Goal: Subscribe to service/newsletter

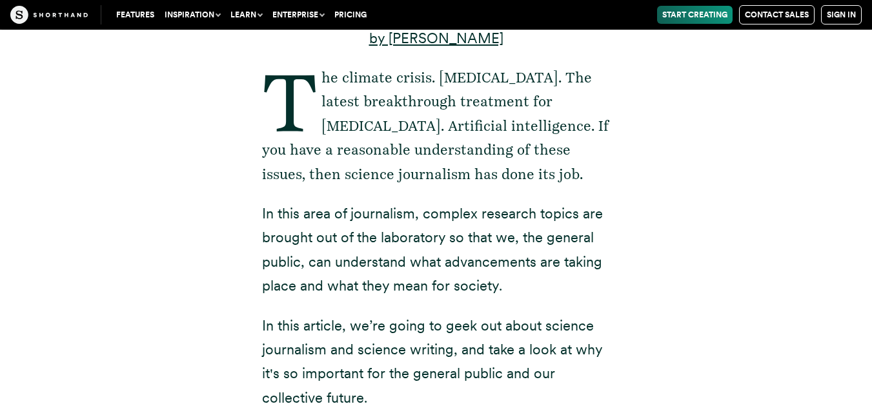
scroll to position [361, 0]
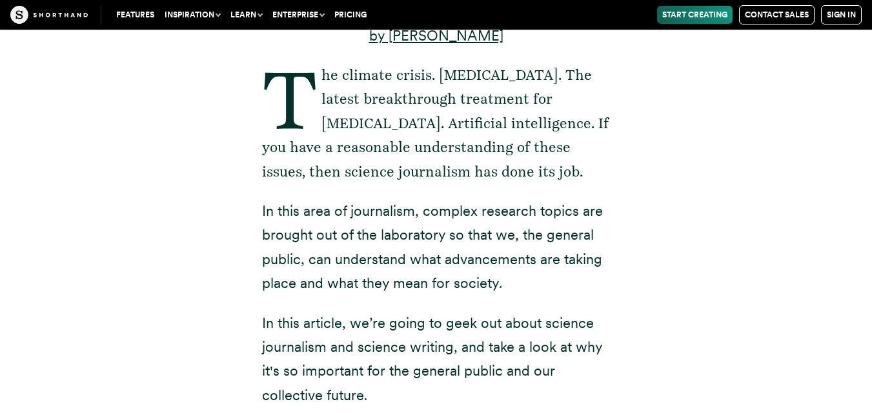
click at [439, 244] on p "In this area of journalism, complex research topics are brought out of the labo…" at bounding box center [436, 247] width 348 height 97
click at [507, 239] on p "In this area of journalism, complex research topics are brought out of the labo…" at bounding box center [436, 247] width 348 height 97
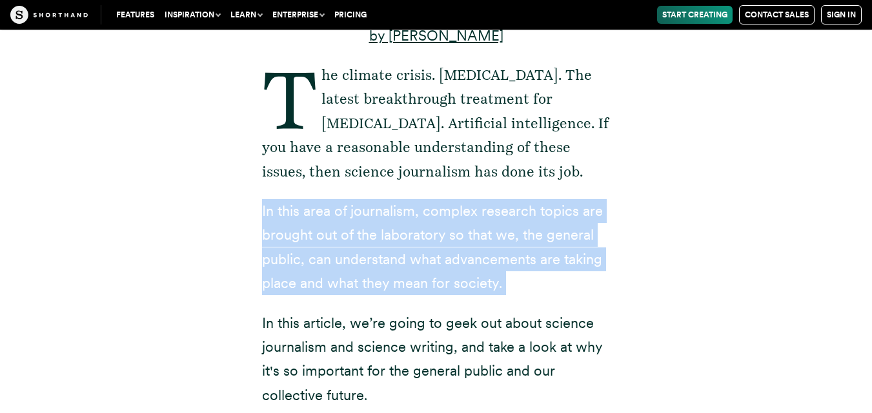
click at [507, 239] on p "In this area of journalism, complex research topics are brought out of the labo…" at bounding box center [436, 247] width 348 height 97
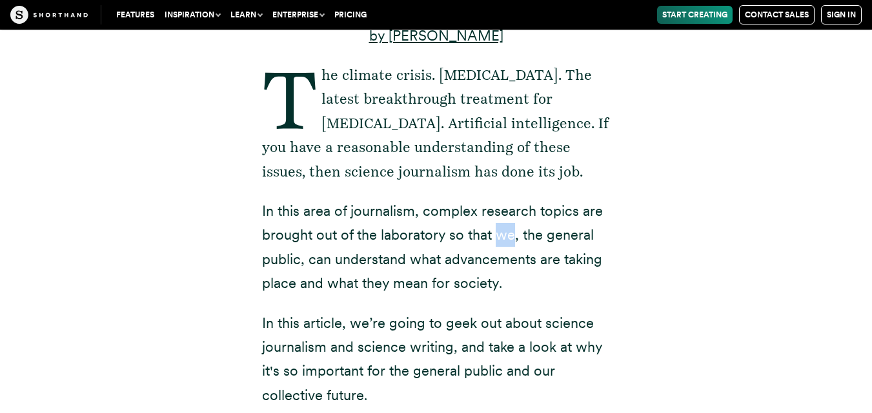
click at [507, 239] on p "In this area of journalism, complex research topics are brought out of the labo…" at bounding box center [436, 247] width 348 height 97
click at [664, 235] on div "by Kimberlee Meier The climate crisis. COVID-19. The latest breakthrough treatm…" at bounding box center [436, 279] width 800 height 752
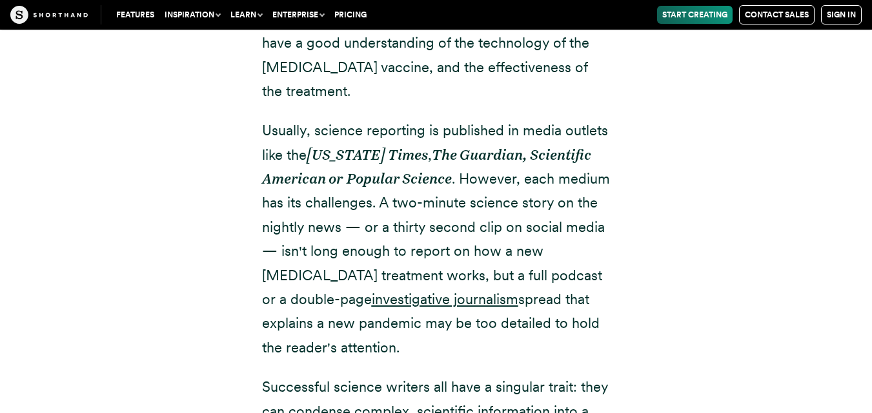
scroll to position [1728, 0]
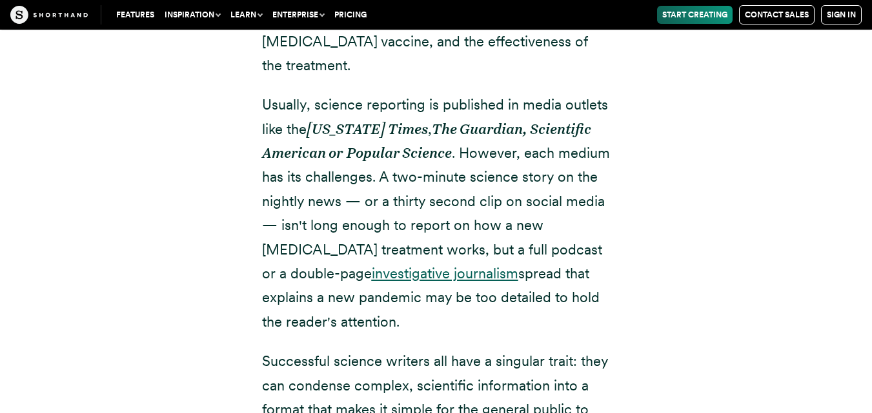
click at [372, 271] on u "investigative journalism" at bounding box center [445, 273] width 146 height 17
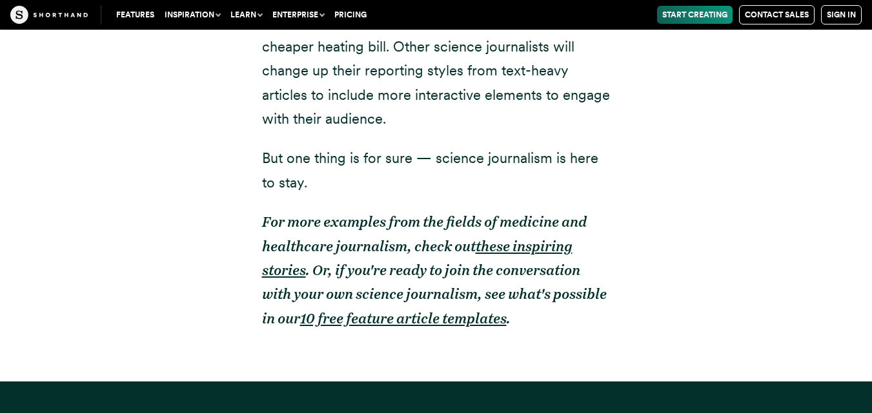
scroll to position [24083, 0]
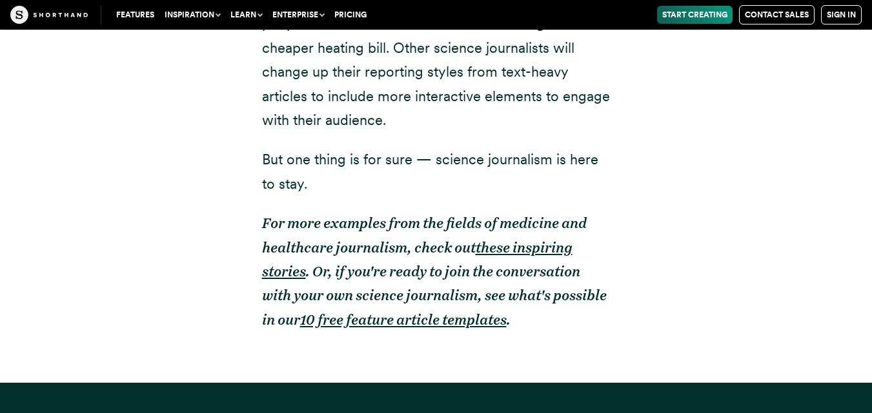
type input "*"
type input "**********"
